Goal: Information Seeking & Learning: Learn about a topic

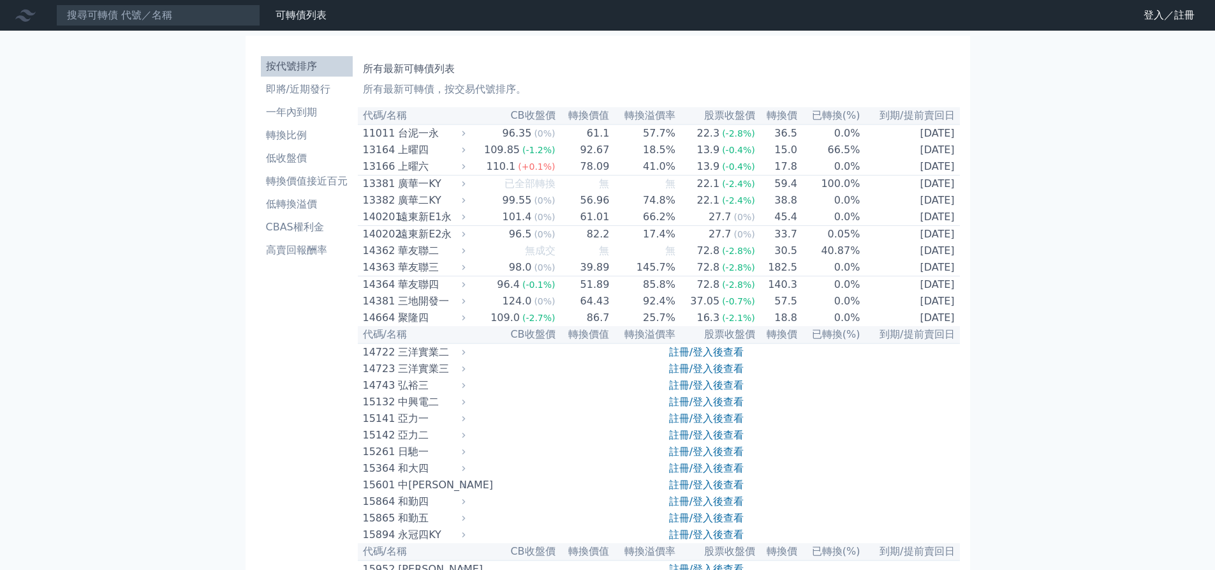
scroll to position [5457, 0]
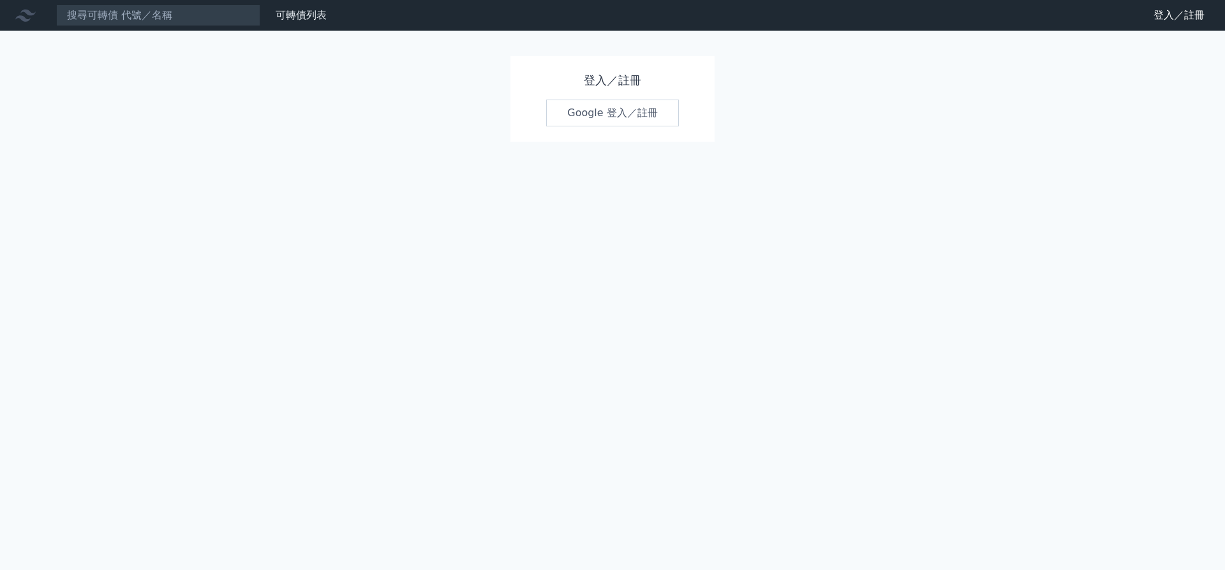
click at [628, 119] on link "Google 登入／註冊" at bounding box center [612, 113] width 133 height 27
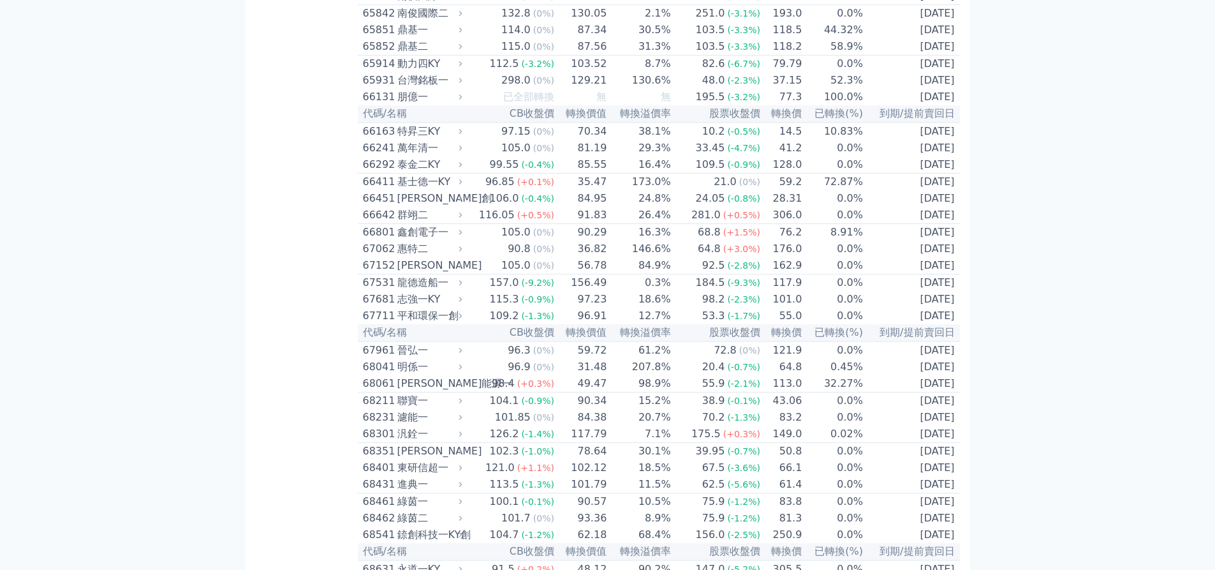
scroll to position [5692, 0]
drag, startPoint x: 440, startPoint y: 359, endPoint x: 397, endPoint y: 366, distance: 43.3
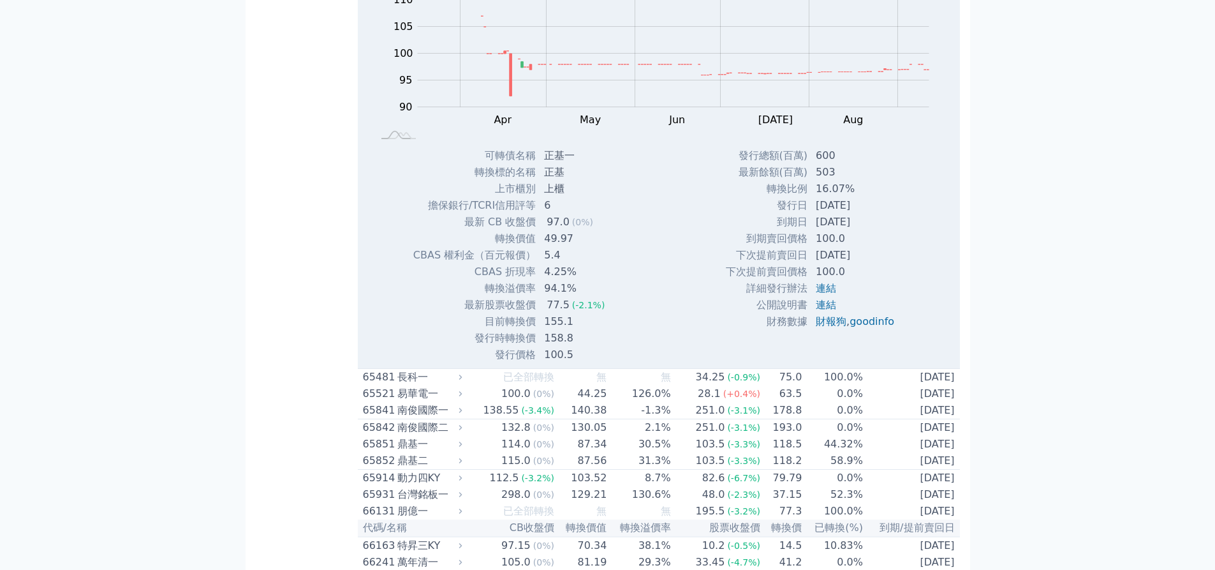
copy div "正基一"
